Goal: Navigation & Orientation: Find specific page/section

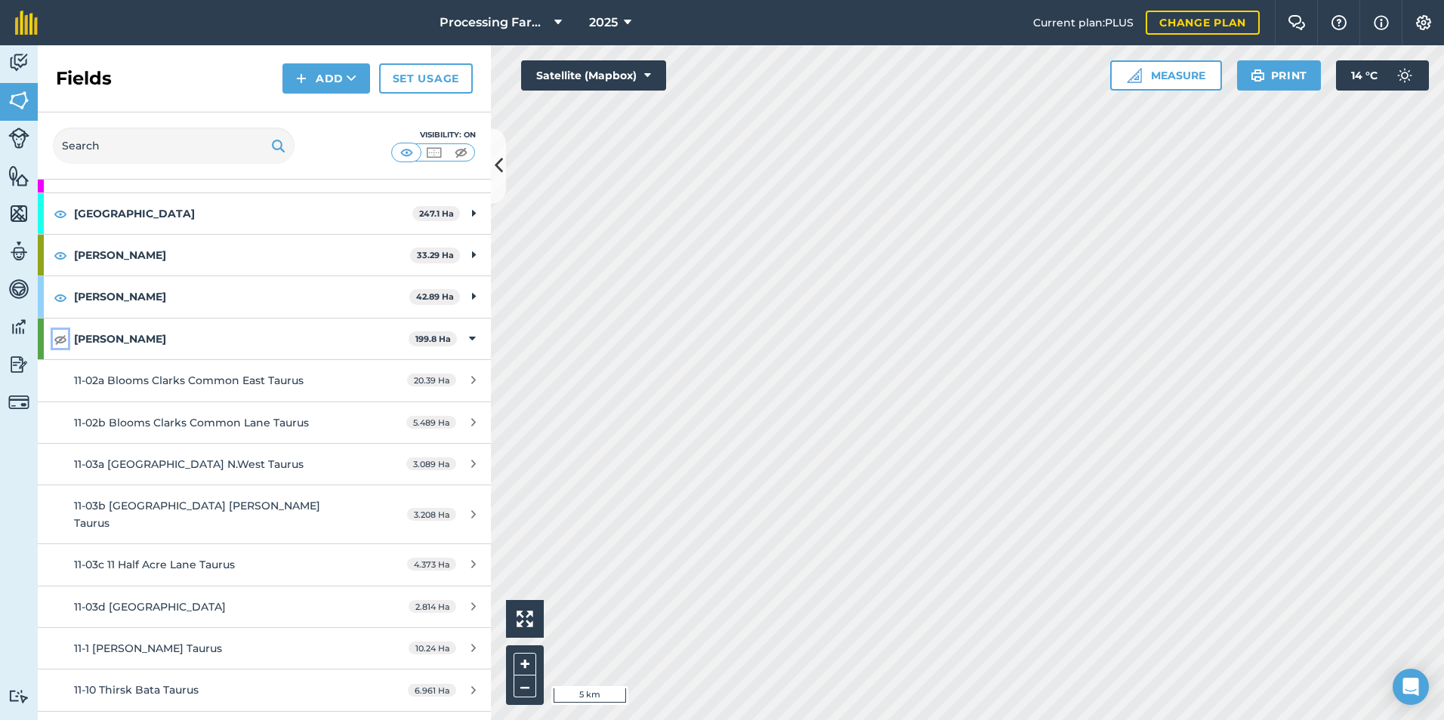
click at [54, 341] on img at bounding box center [61, 339] width 14 height 18
click at [35, 338] on link "Data" at bounding box center [19, 329] width 38 height 38
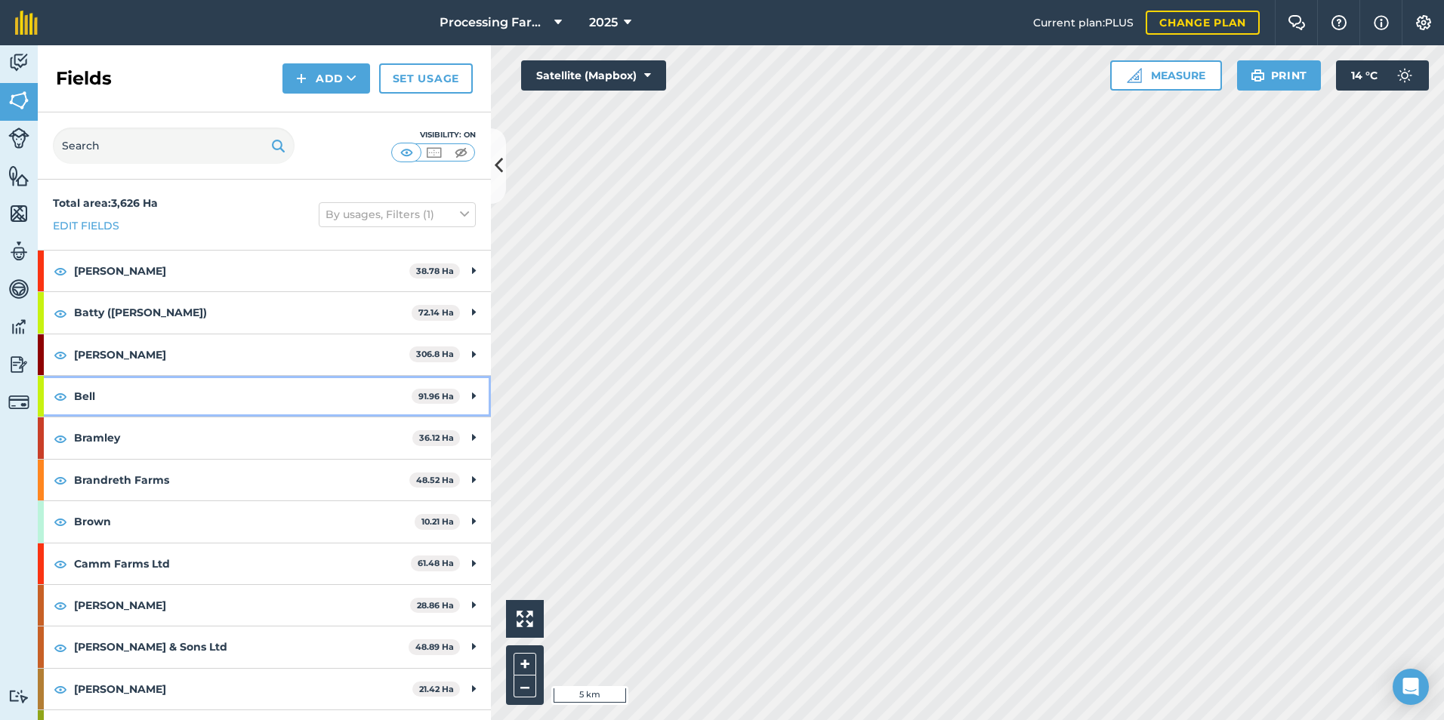
click at [42, 404] on div at bounding box center [41, 396] width 6 height 41
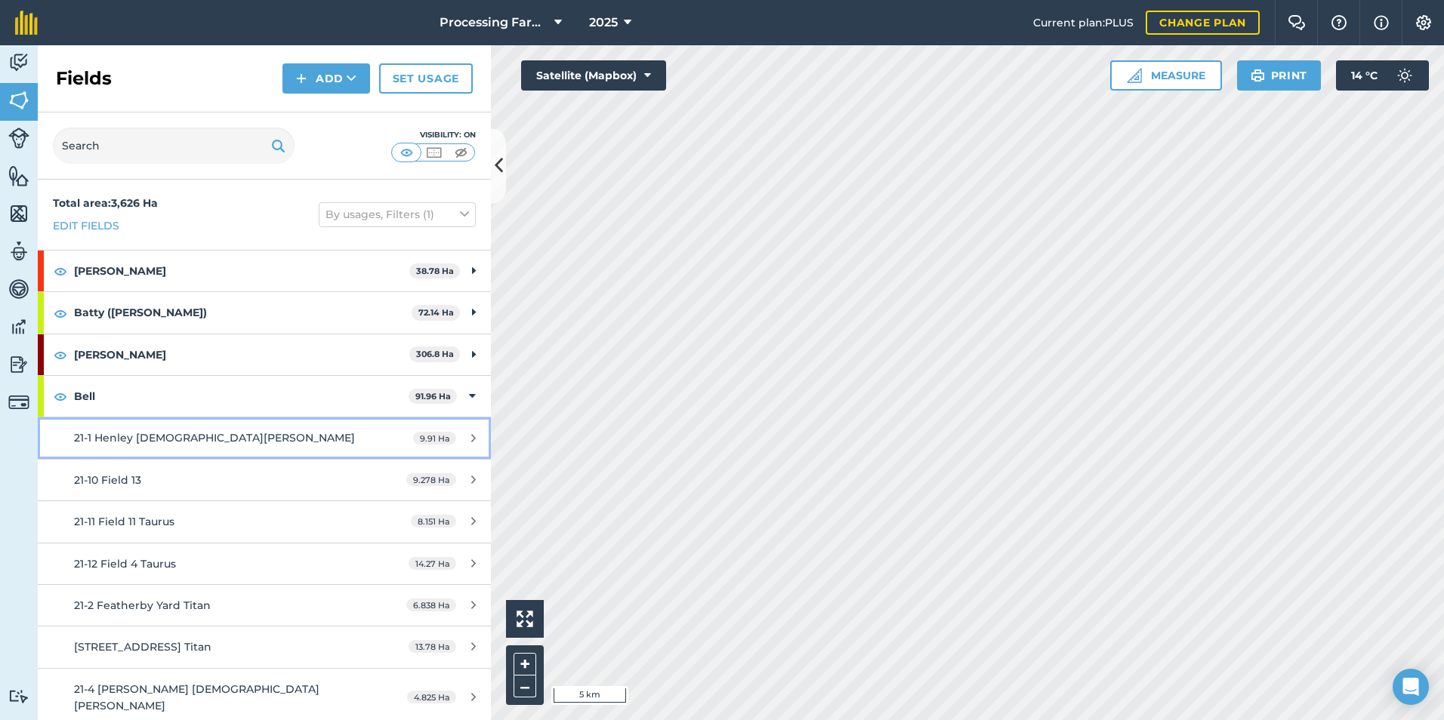
click at [132, 436] on span "21-1 Henley [DEMOGRAPHIC_DATA][PERSON_NAME]" at bounding box center [214, 438] width 281 height 14
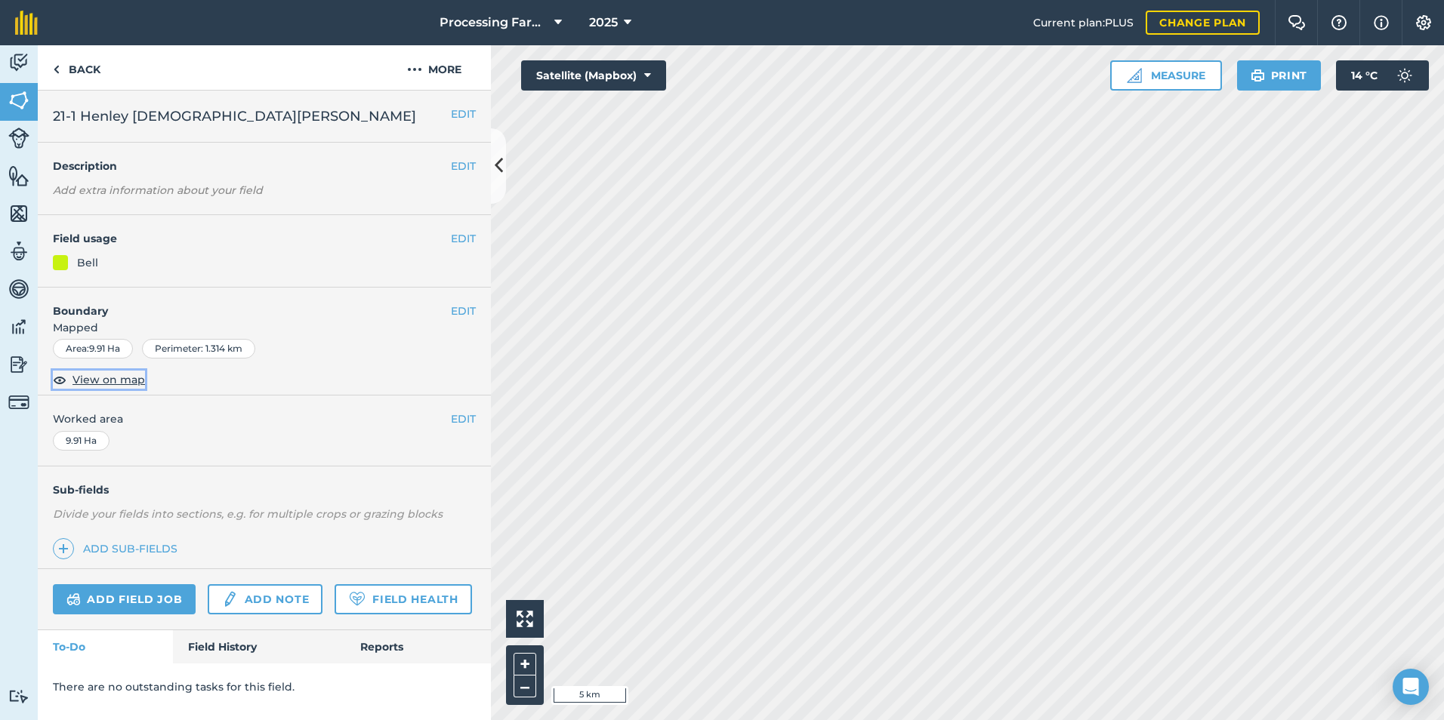
click at [97, 380] on span "View on map" at bounding box center [108, 379] width 72 height 17
